Goal: Task Accomplishment & Management: Manage account settings

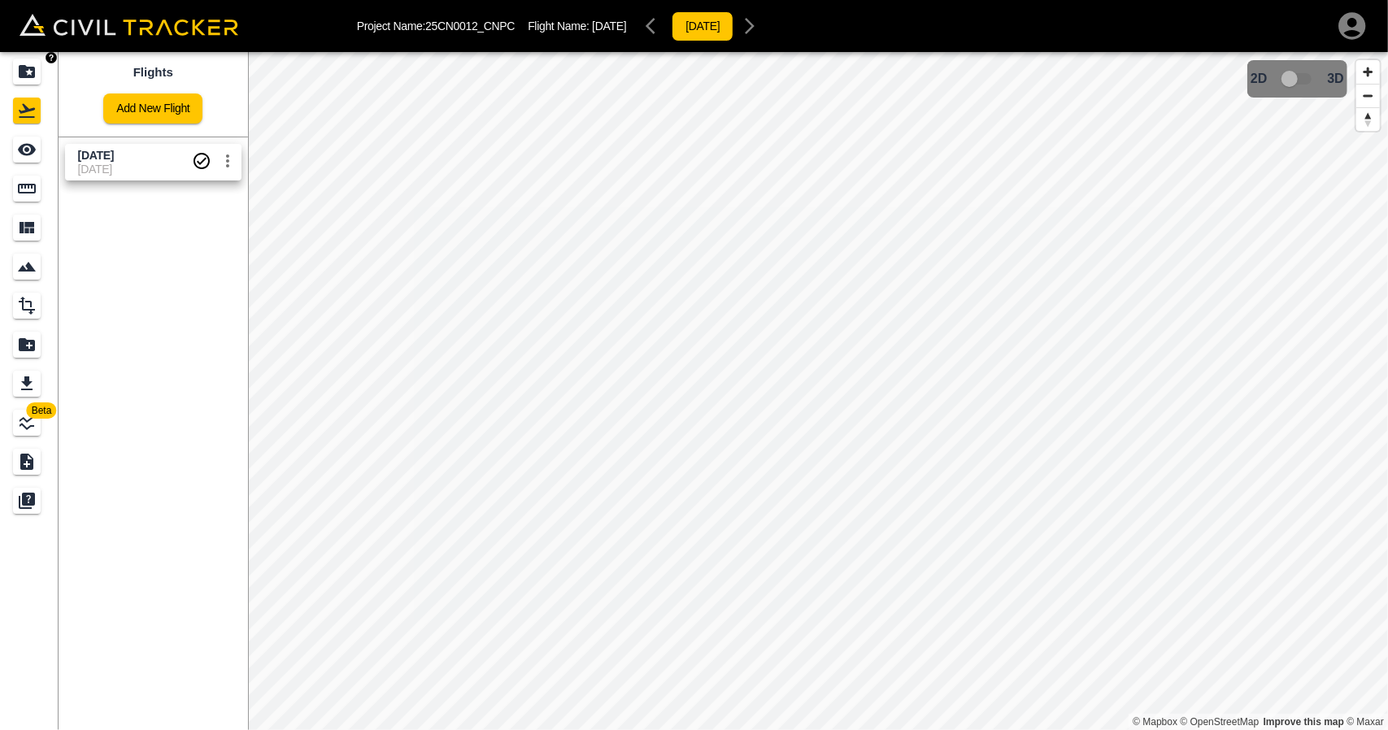
click at [30, 88] on link at bounding box center [29, 71] width 59 height 39
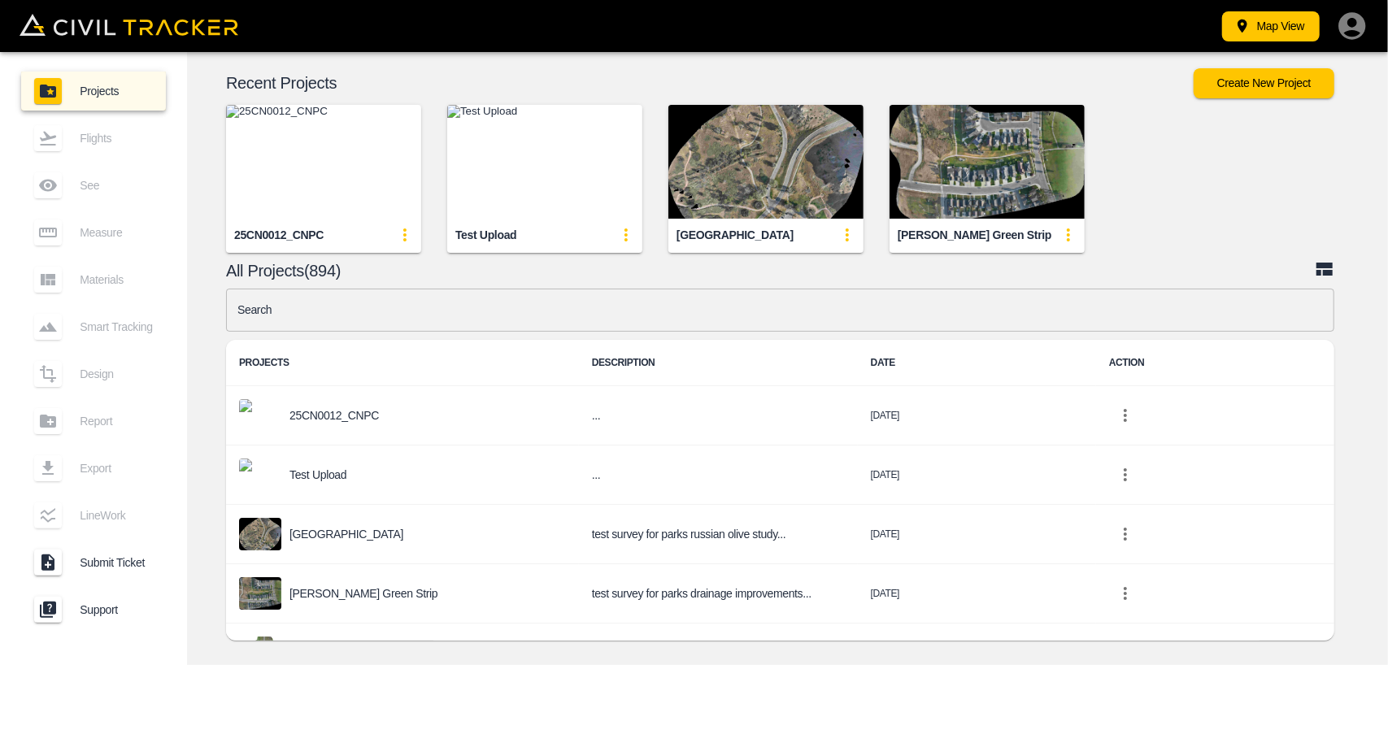
click at [296, 185] on img "button" at bounding box center [323, 162] width 195 height 114
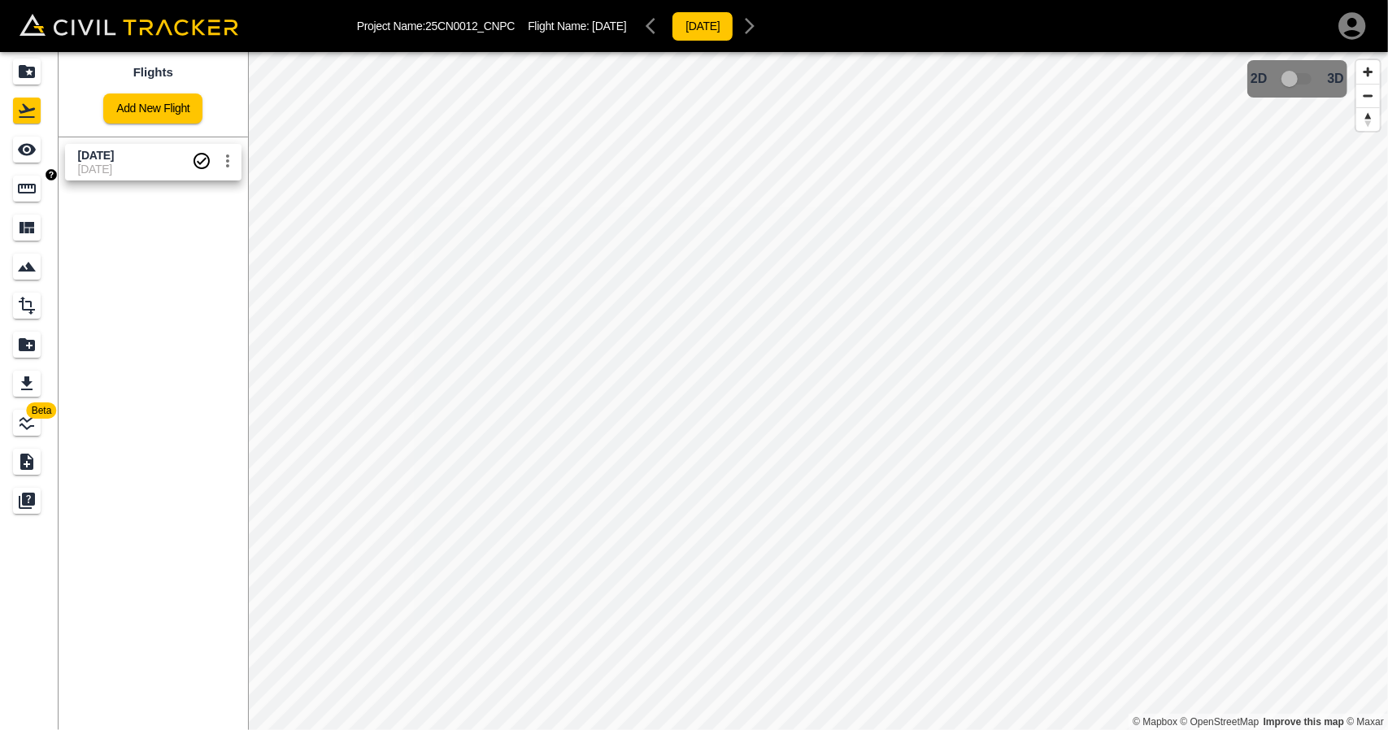
click at [28, 189] on icon "Measure" at bounding box center [27, 189] width 20 height 20
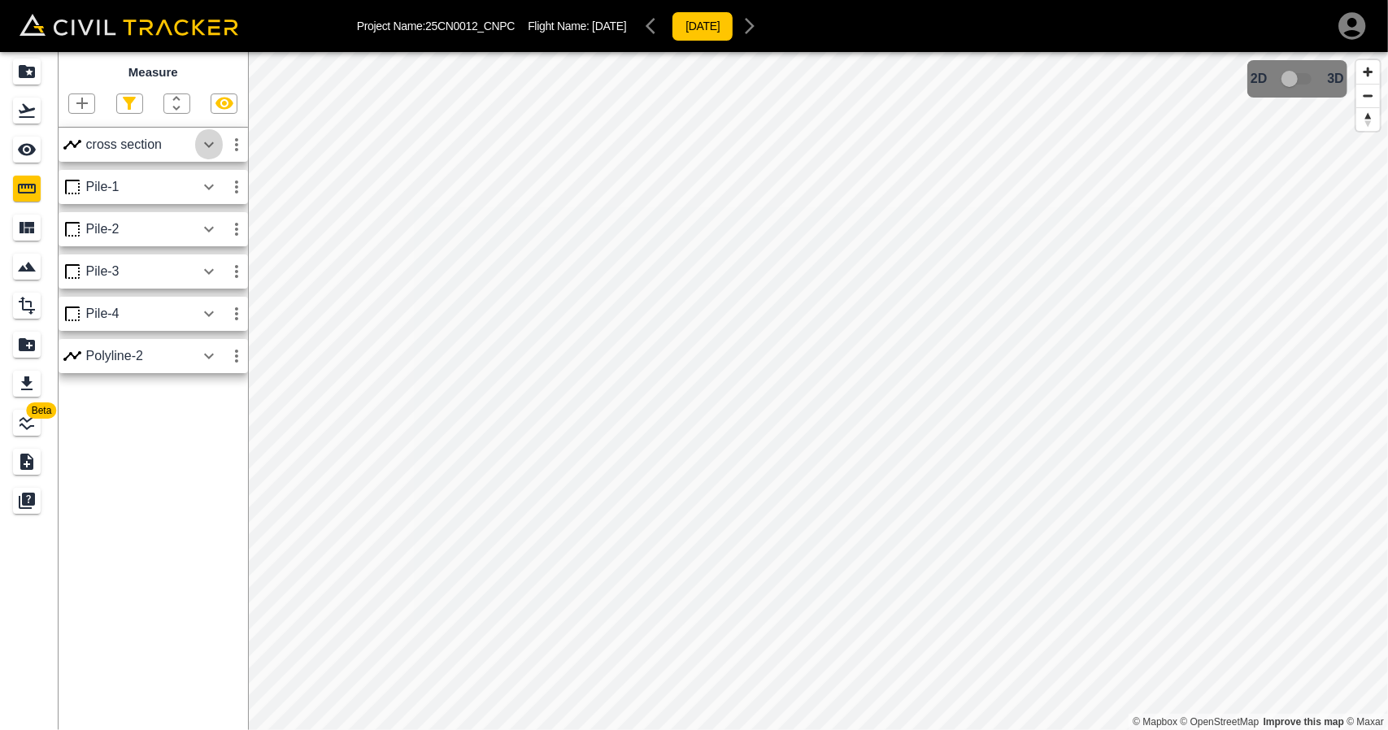
click at [208, 145] on icon "button" at bounding box center [209, 145] width 20 height 20
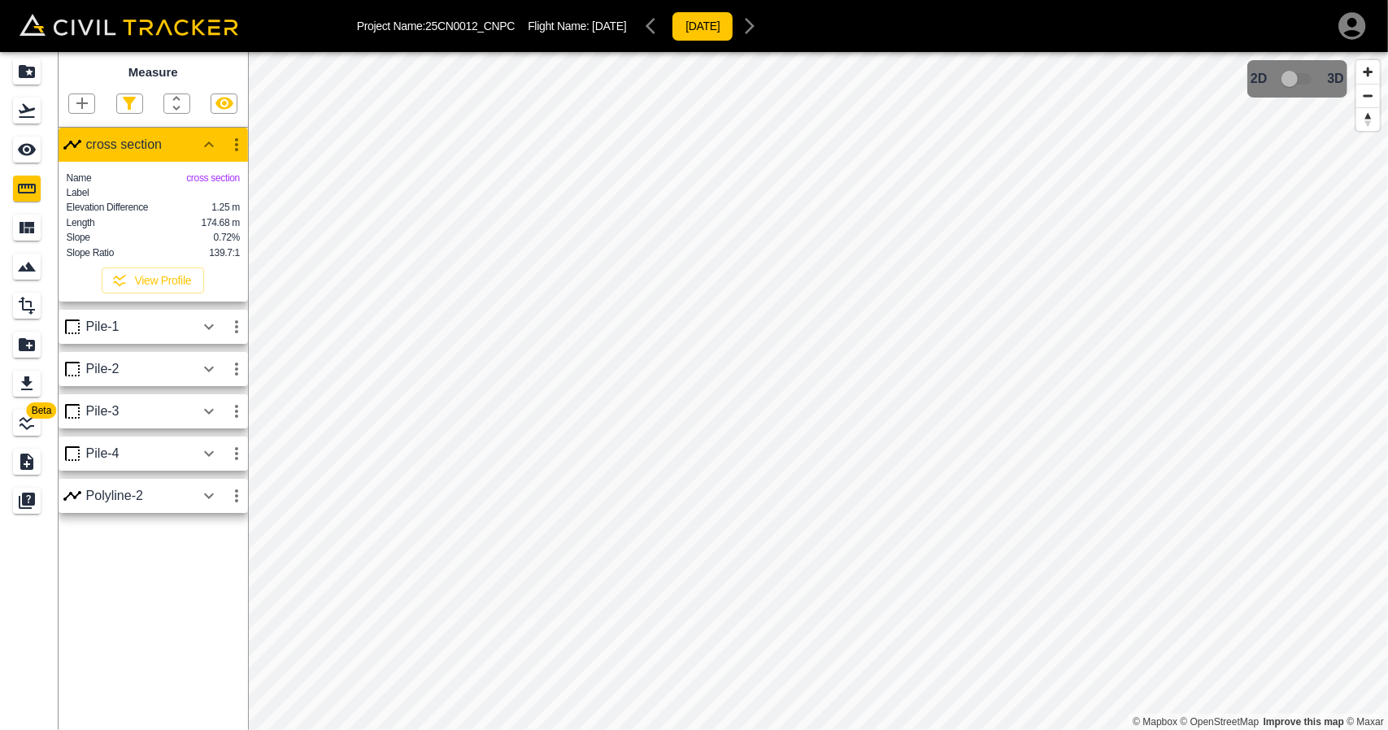
click at [208, 506] on icon "button" at bounding box center [209, 496] width 20 height 20
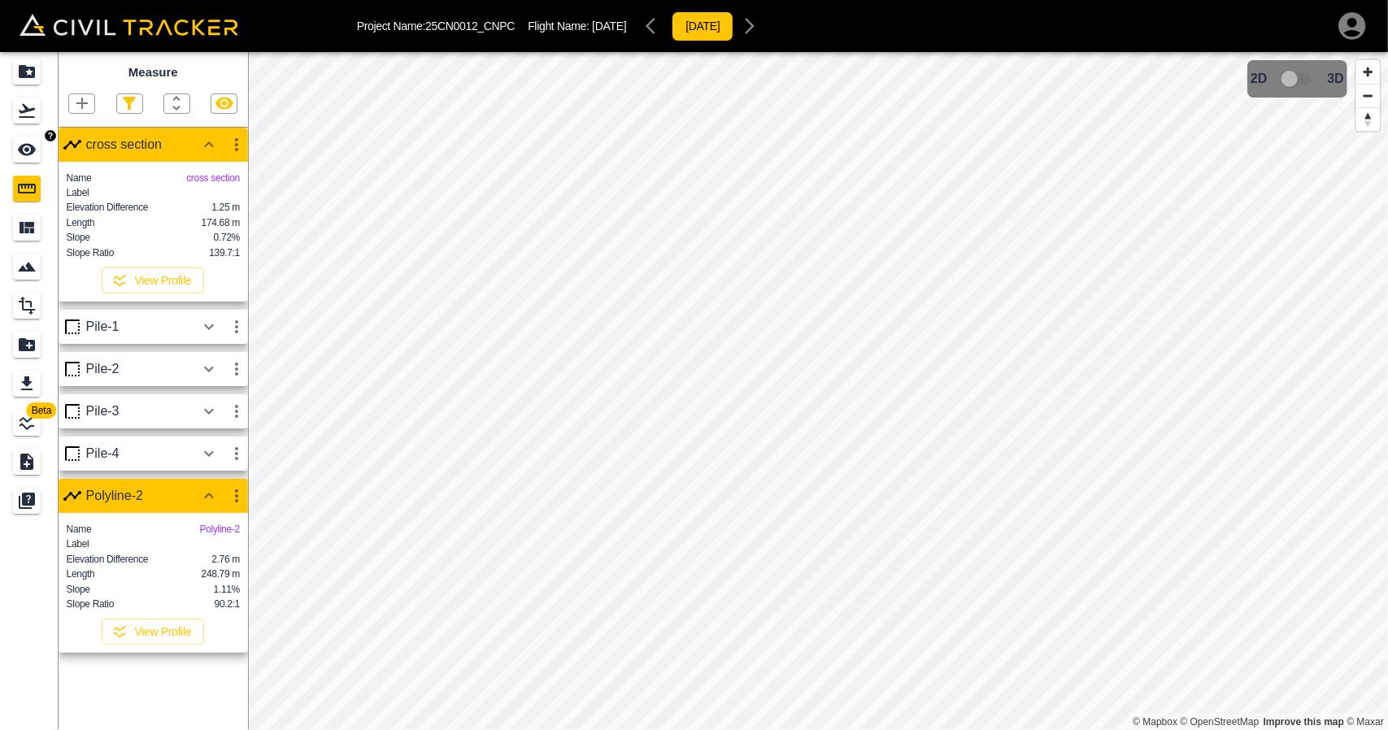
click at [29, 144] on icon "See" at bounding box center [27, 150] width 18 height 12
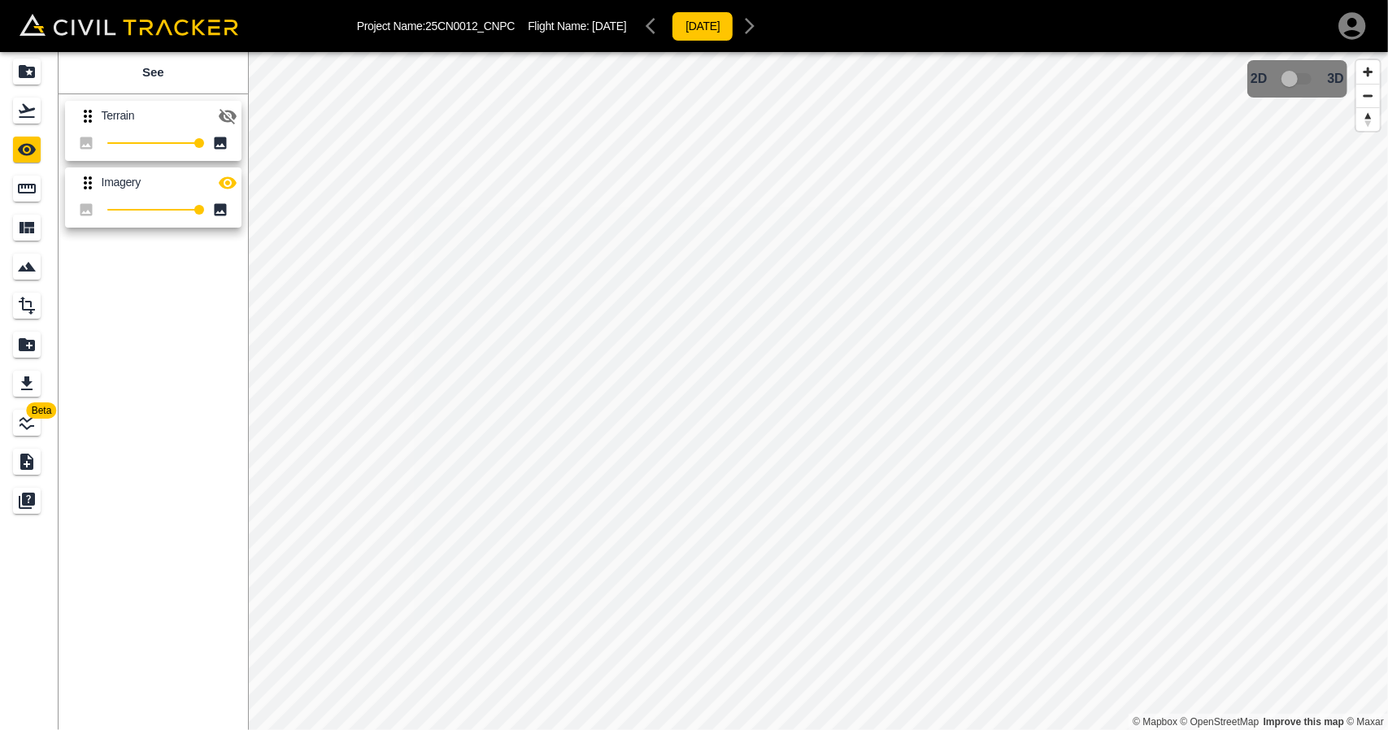
click at [234, 114] on icon "button" at bounding box center [228, 116] width 18 height 15
click at [13, 117] on div "Flights" at bounding box center [27, 111] width 28 height 26
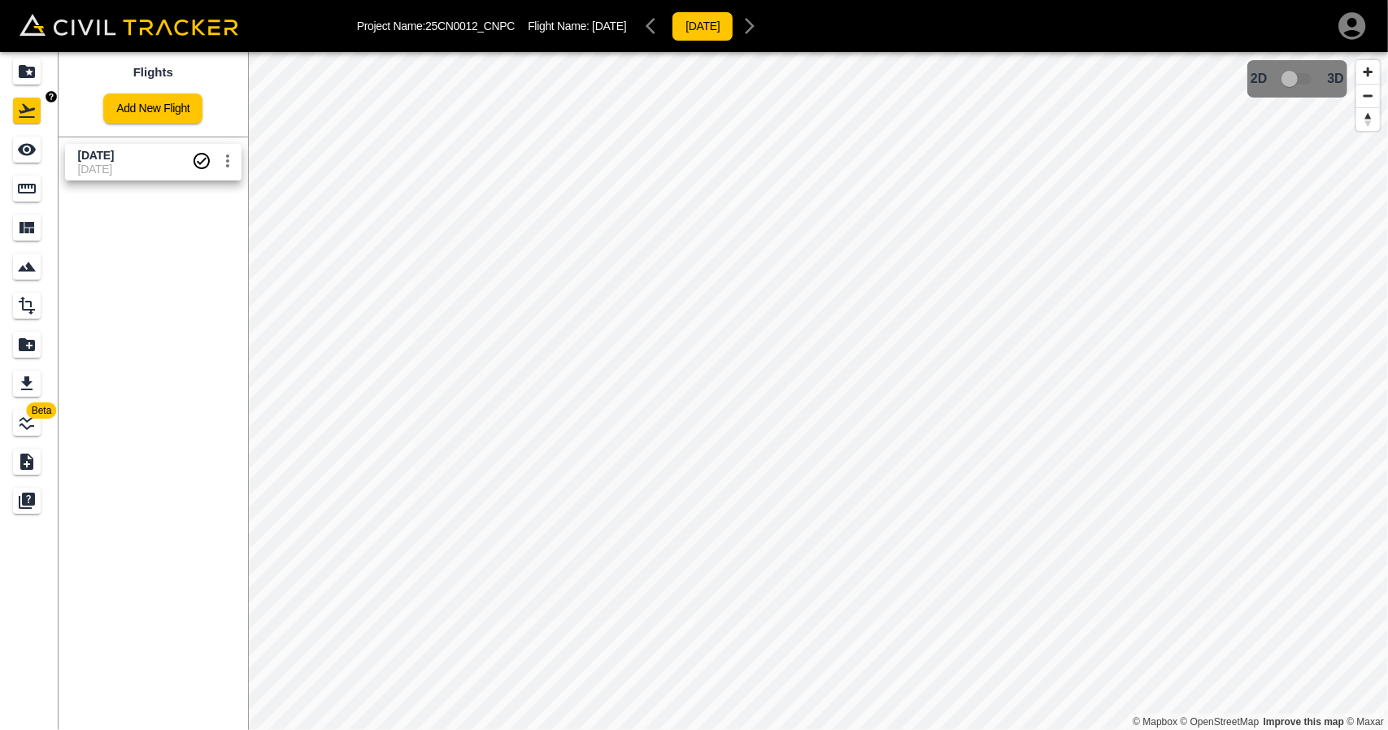
click at [27, 76] on icon "Projects" at bounding box center [27, 71] width 16 height 13
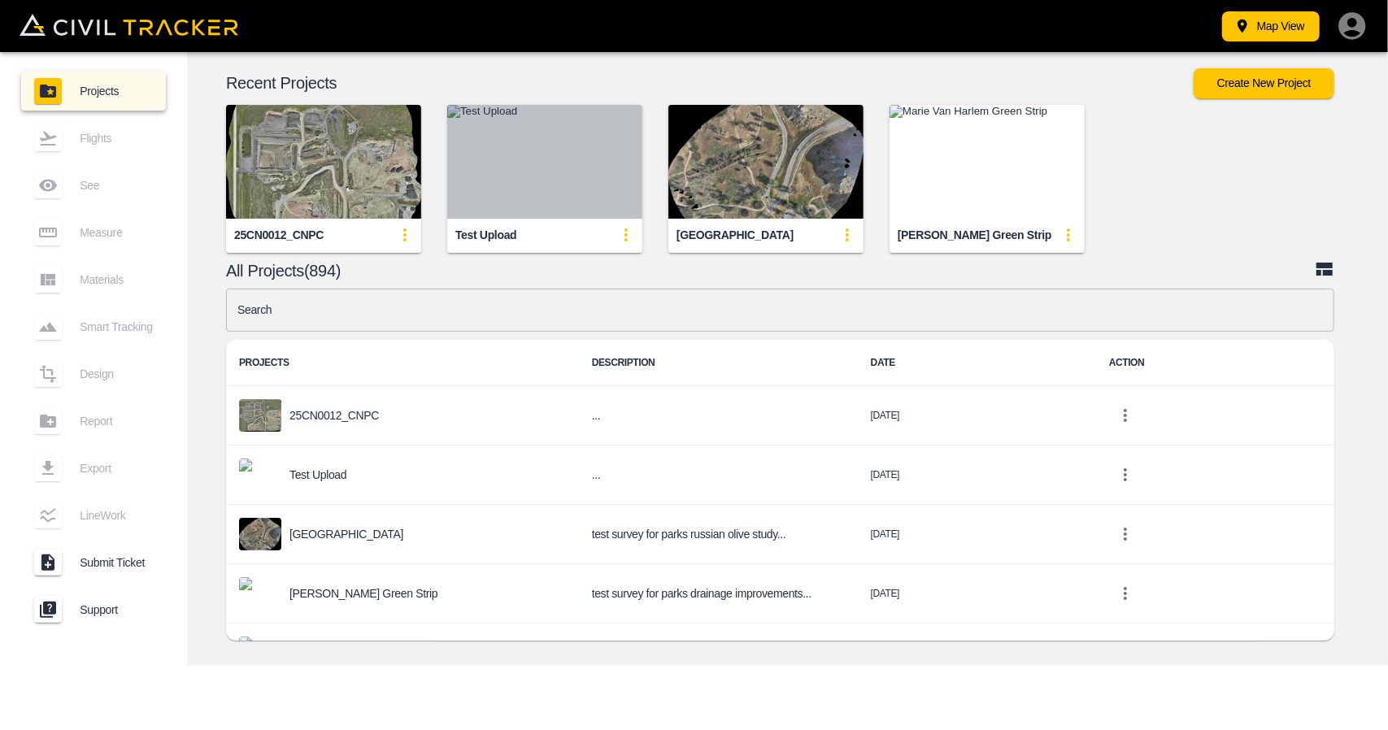
click at [572, 202] on img "button" at bounding box center [544, 162] width 195 height 114
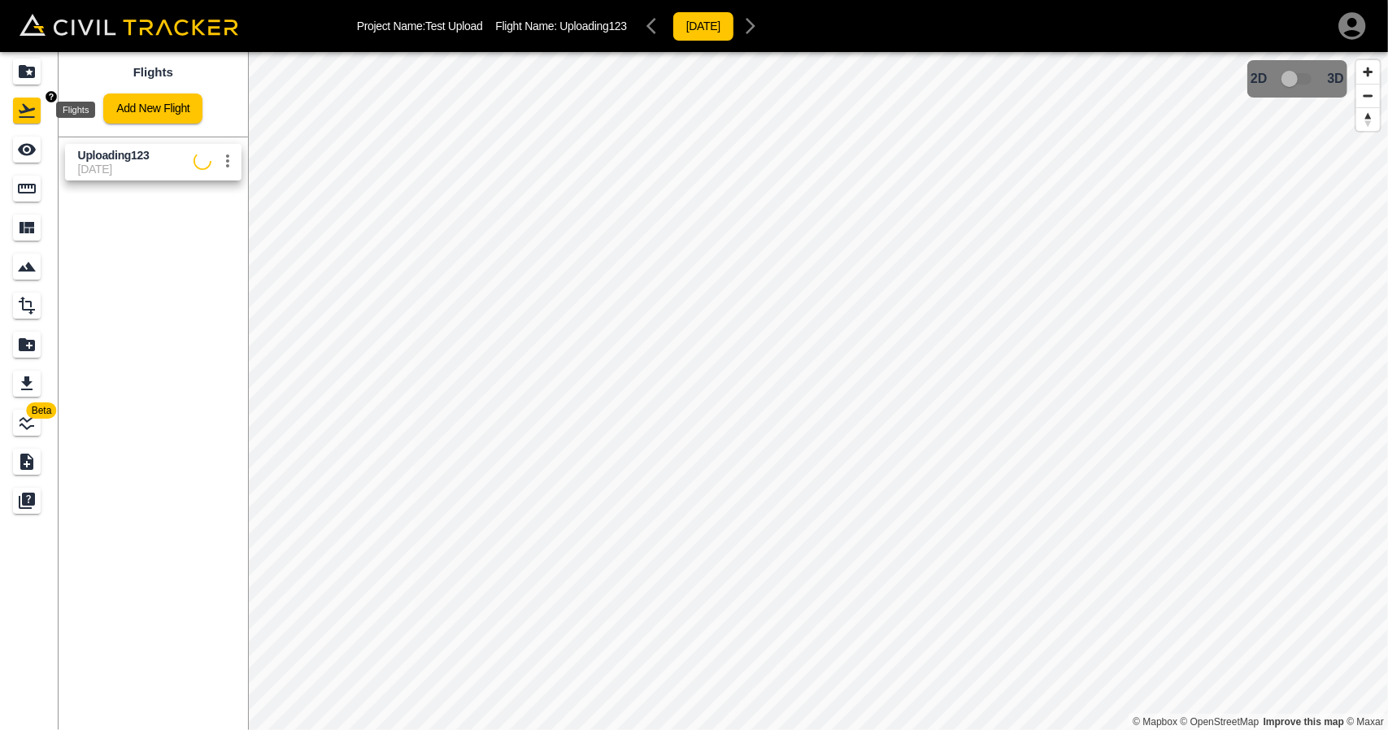
click at [28, 111] on icon "Flights" at bounding box center [27, 111] width 16 height 14
click at [29, 69] on icon "Projects" at bounding box center [27, 72] width 20 height 20
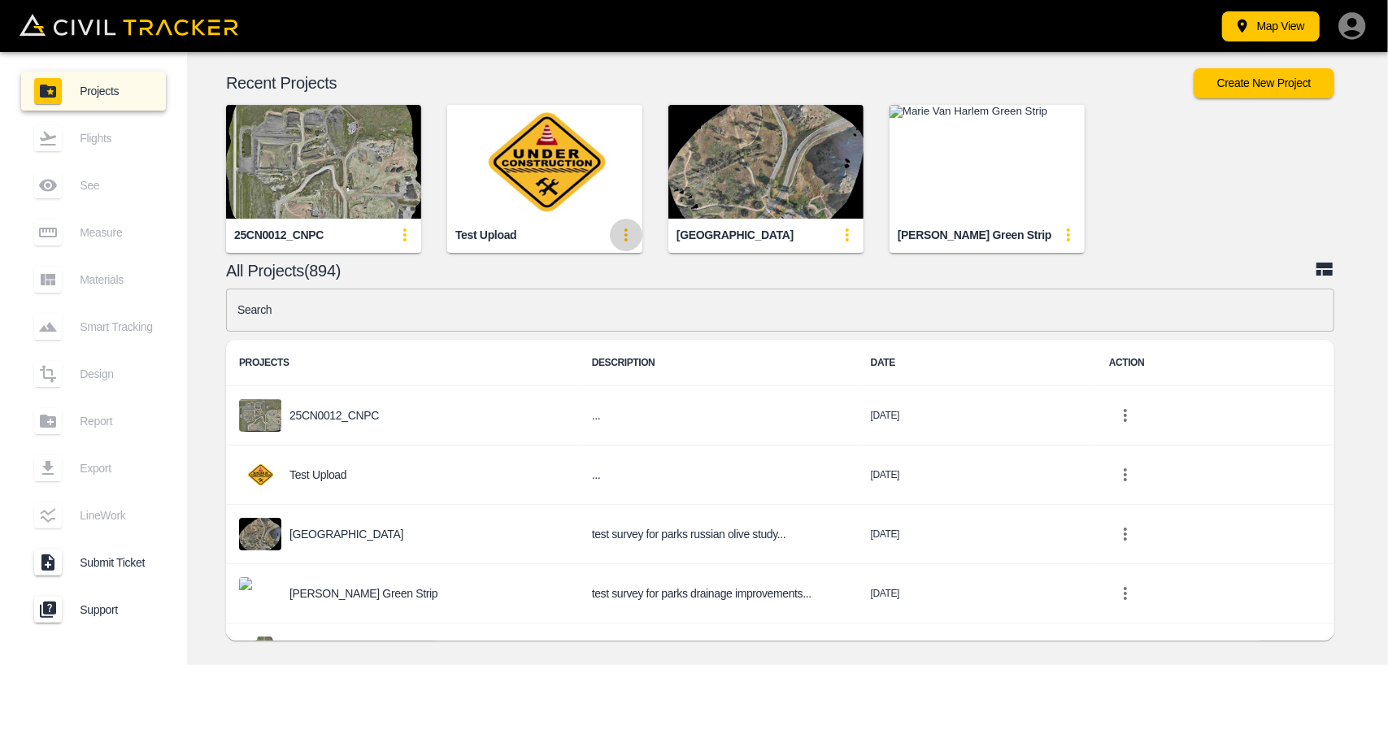
click at [623, 237] on icon "update-card-details" at bounding box center [626, 235] width 20 height 20
click at [625, 326] on h6 "Delete" at bounding box center [618, 323] width 21 height 10
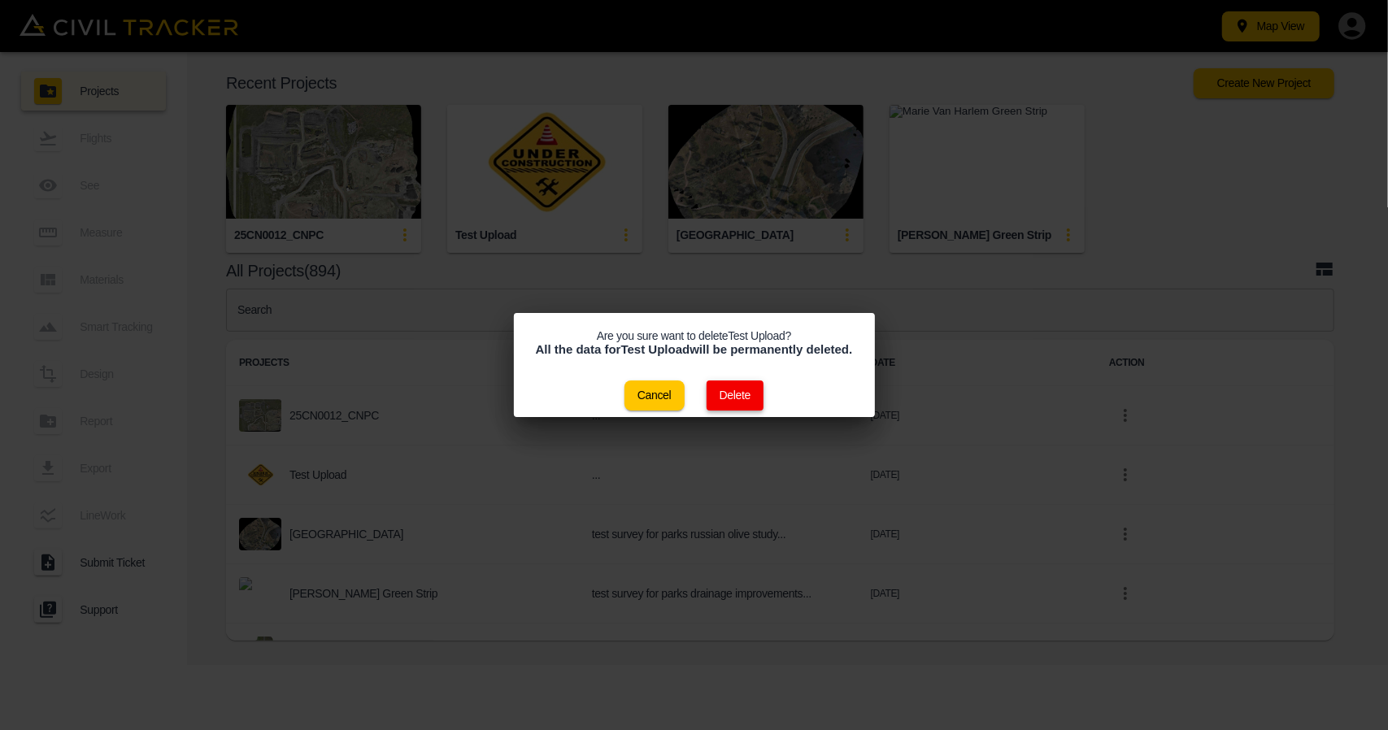
click at [744, 400] on button "Delete" at bounding box center [736, 396] width 58 height 30
